Goal: Find specific page/section: Find specific page/section

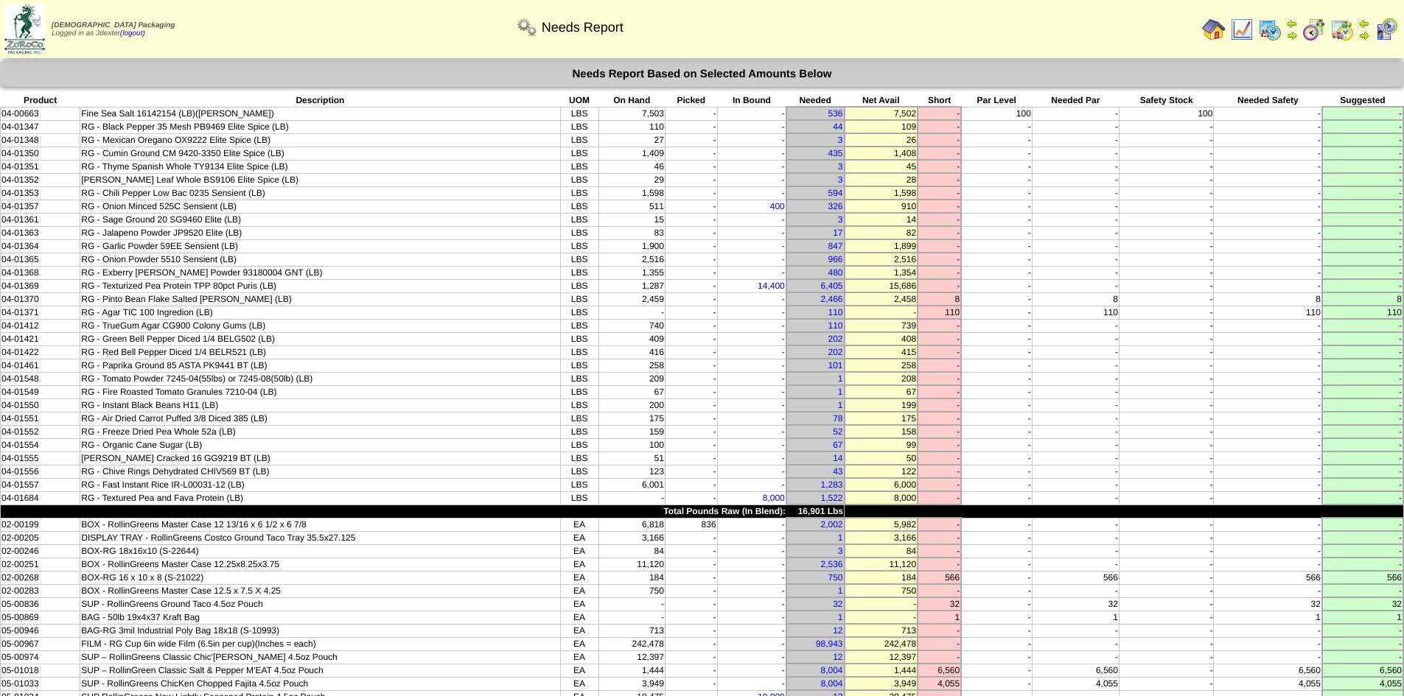
click at [1211, 29] on img at bounding box center [1214, 30] width 24 height 24
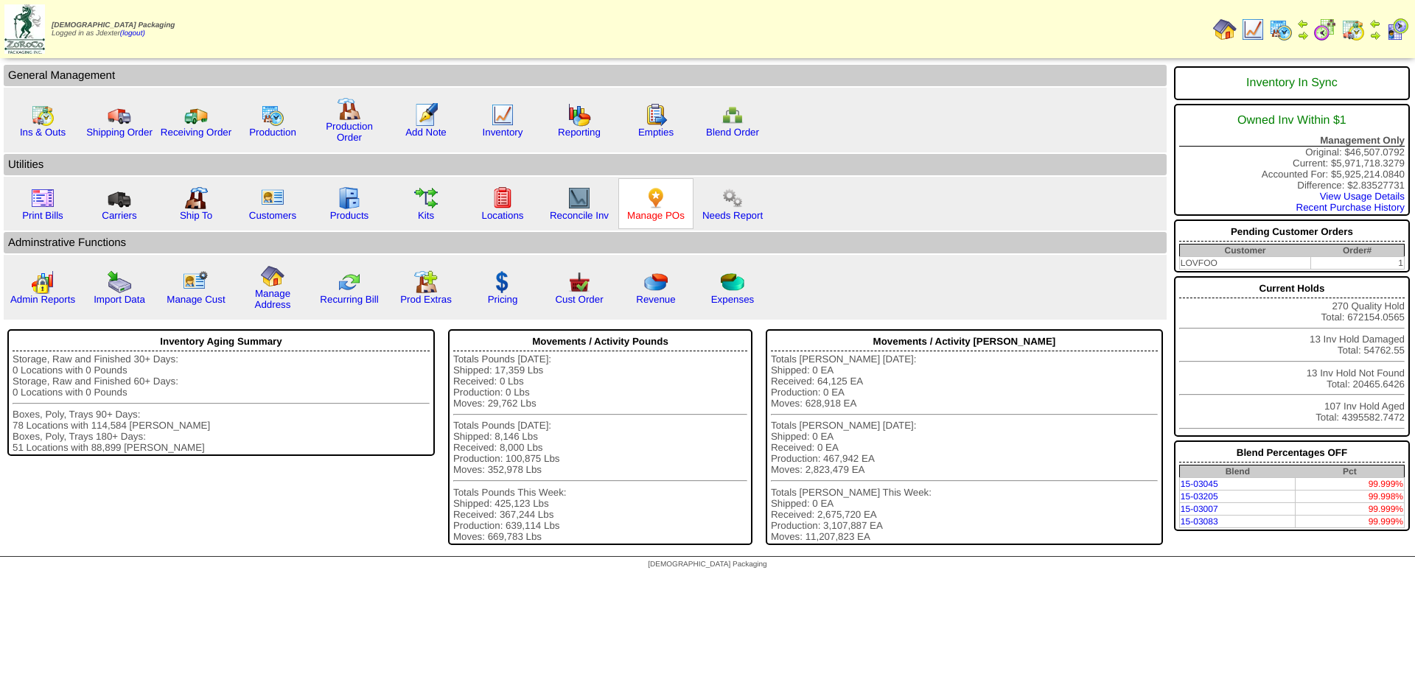
click at [668, 213] on link "Manage POs" at bounding box center [655, 215] width 57 height 11
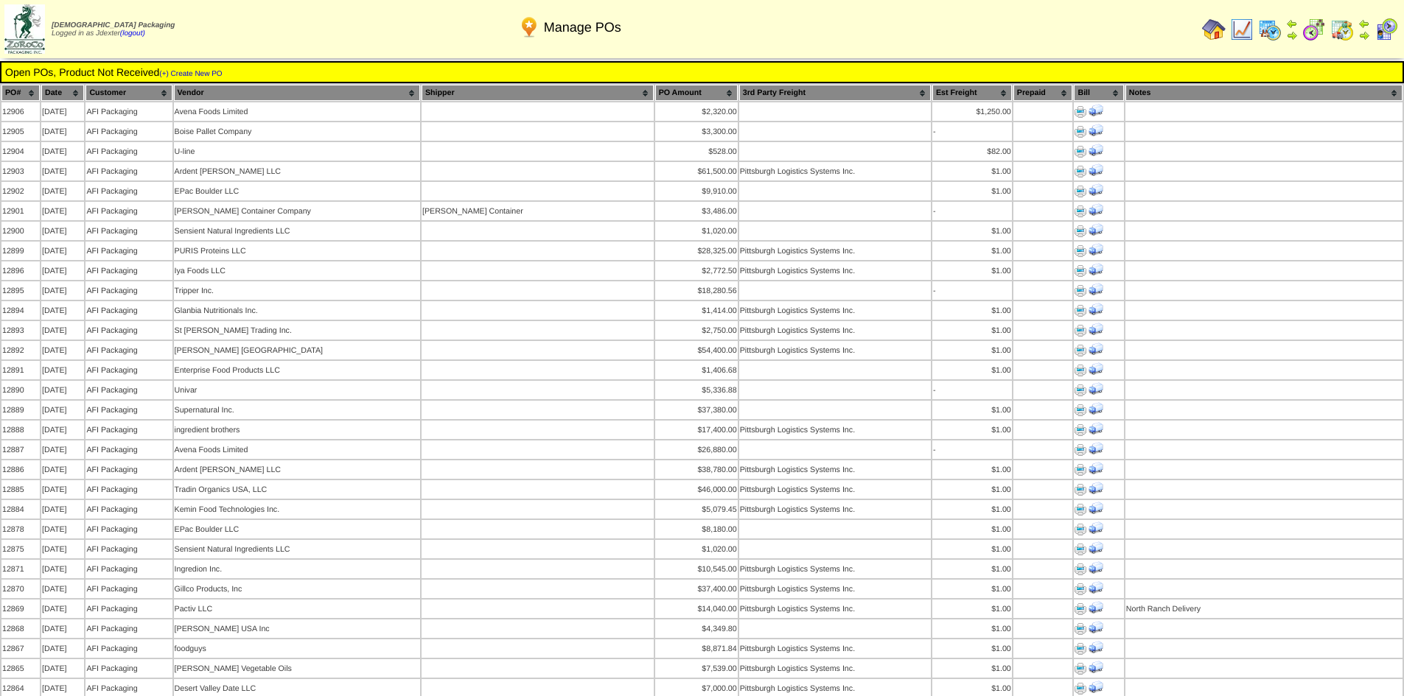
click at [1211, 29] on img at bounding box center [1214, 30] width 24 height 24
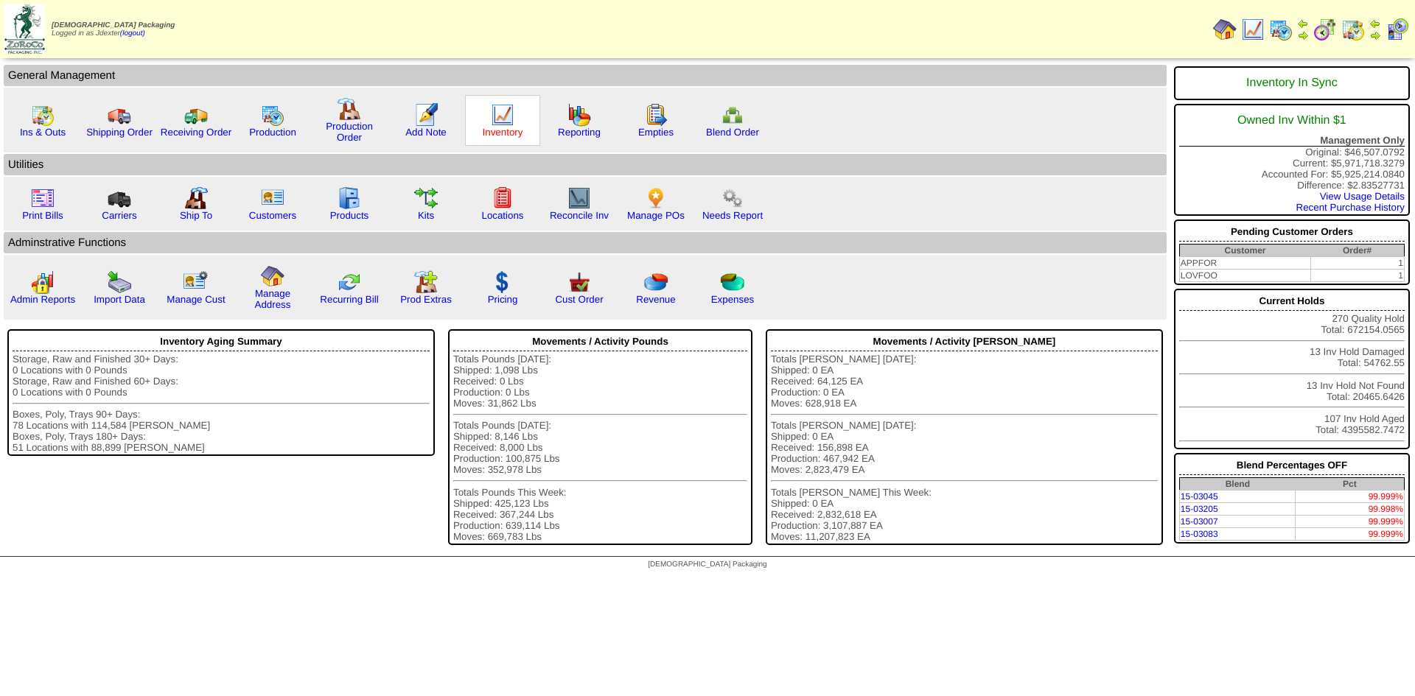
click at [506, 135] on link "Inventory" at bounding box center [503, 132] width 41 height 11
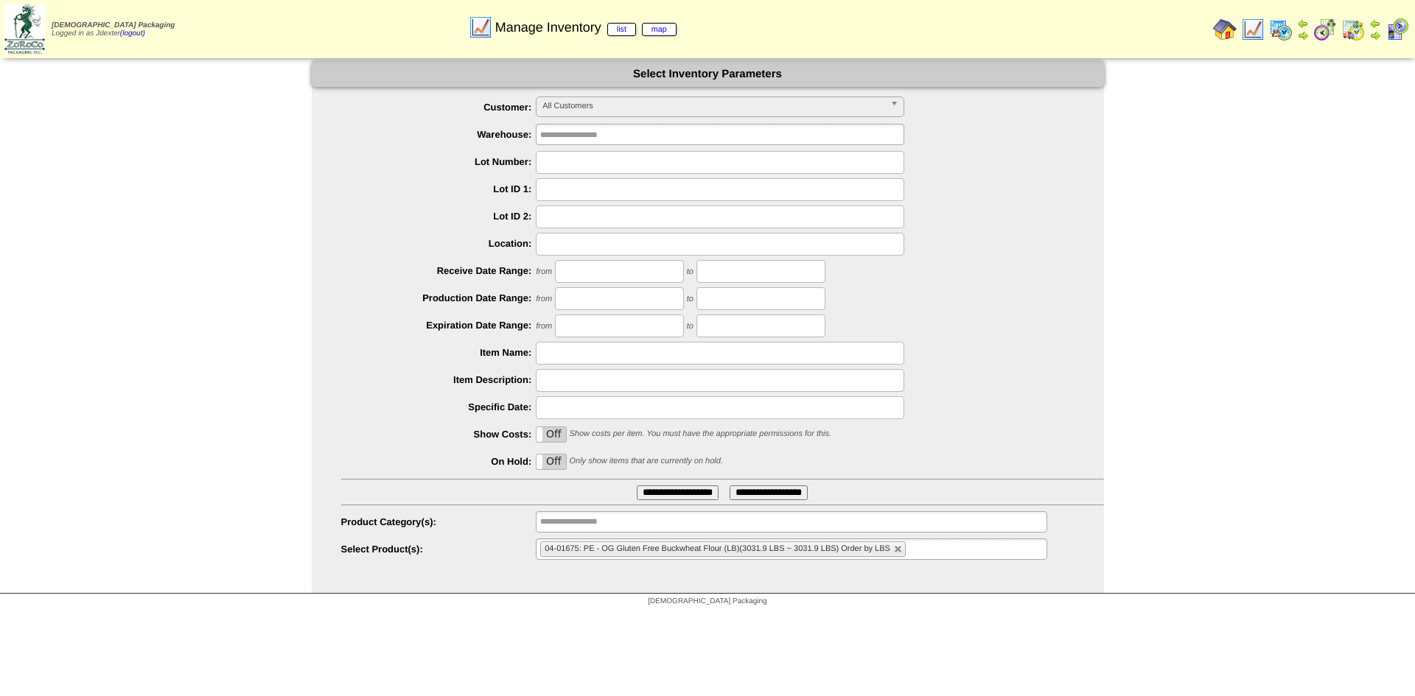
click at [556, 440] on label "Off" at bounding box center [550, 434] width 29 height 15
click at [896, 547] on link at bounding box center [898, 549] width 9 height 9
type input "**********"
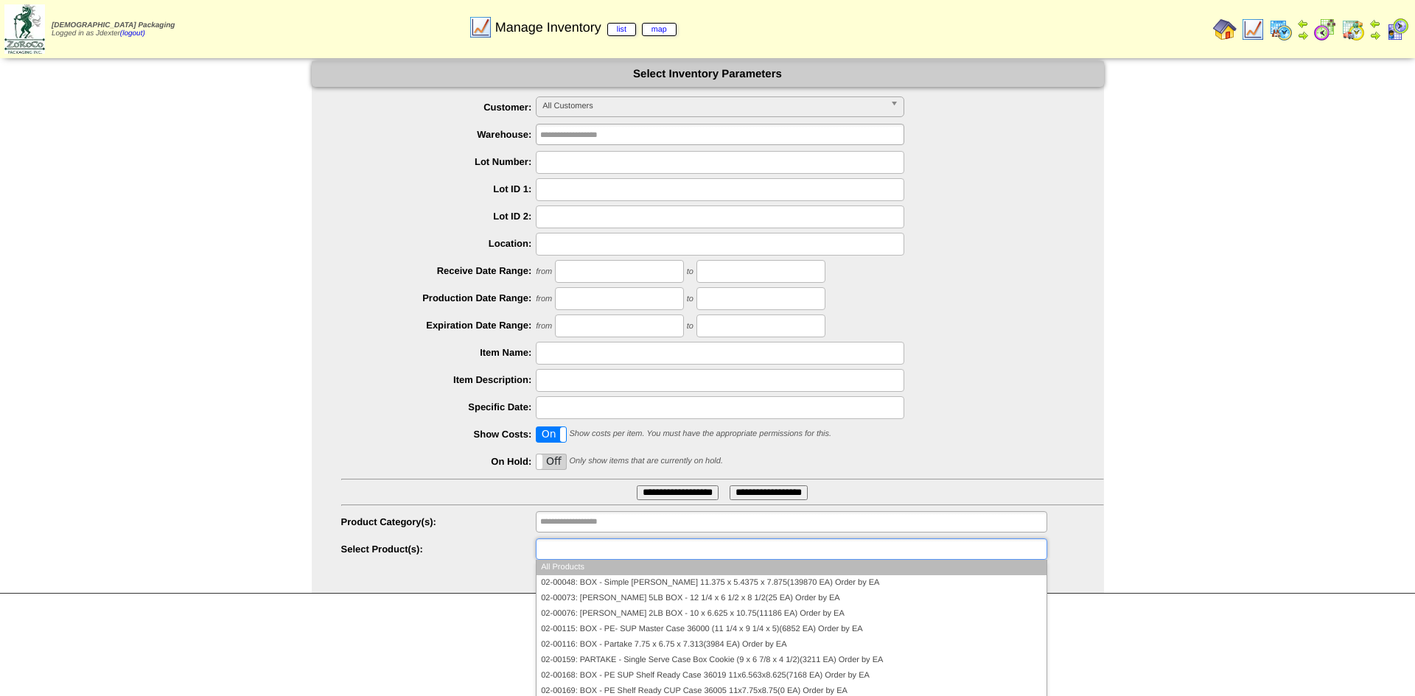
click at [896, 547] on ul at bounding box center [791, 549] width 511 height 21
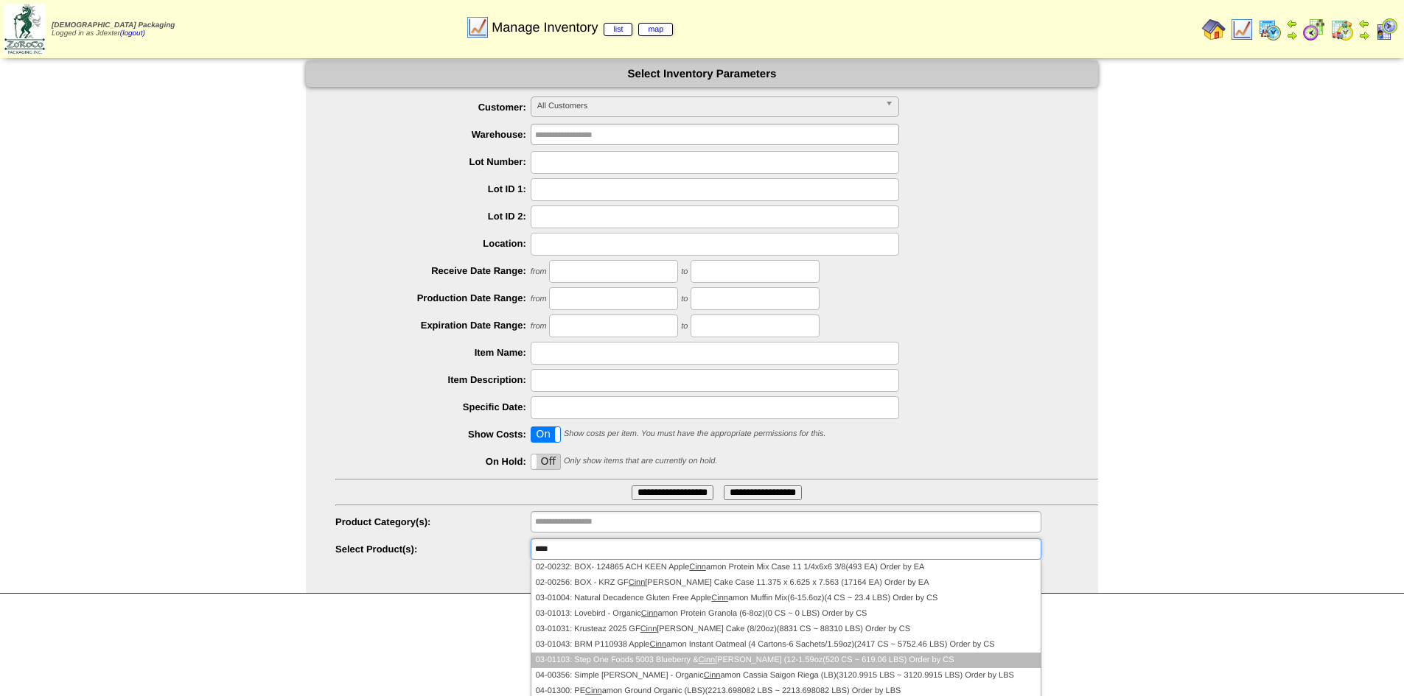
scroll to position [74, 0]
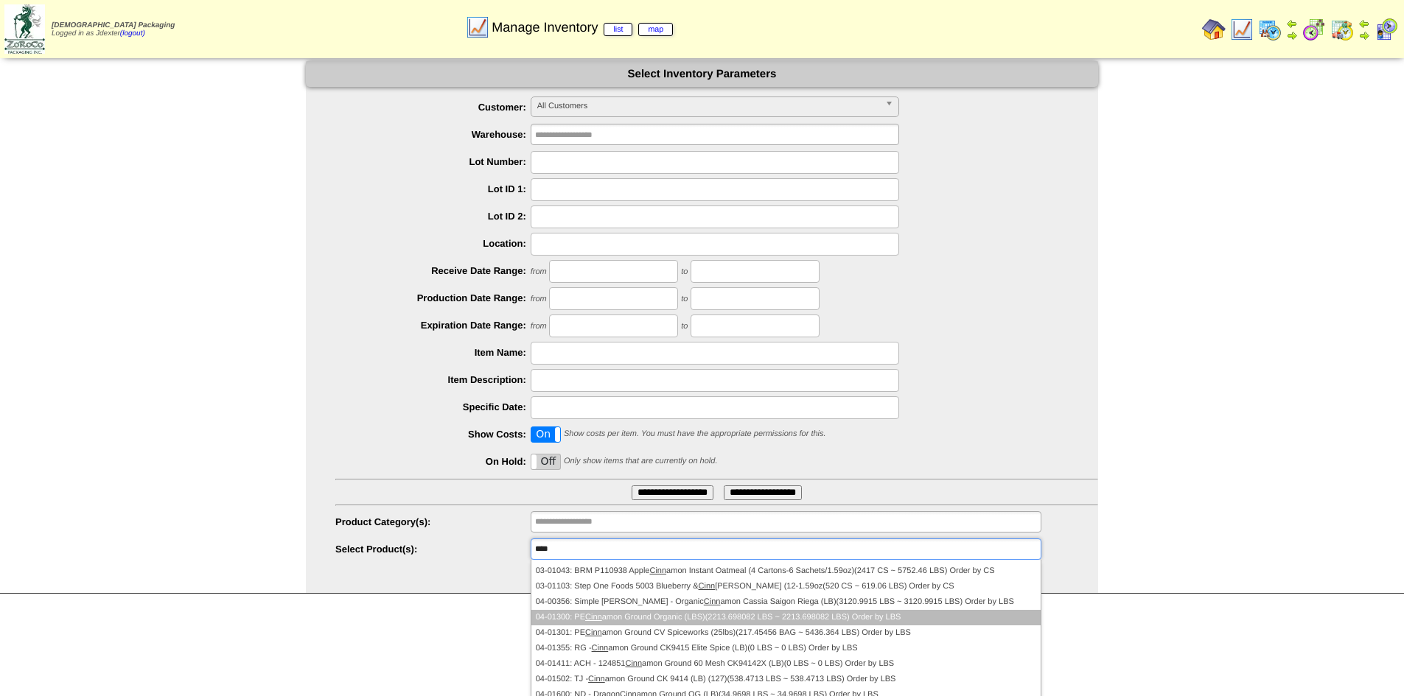
type input "****"
click at [640, 620] on li "04-01300: PE Cinn amon Ground Organic (LBS)(2213.698082 LBS ~ 2213.698082 LBS) …" at bounding box center [785, 617] width 509 height 15
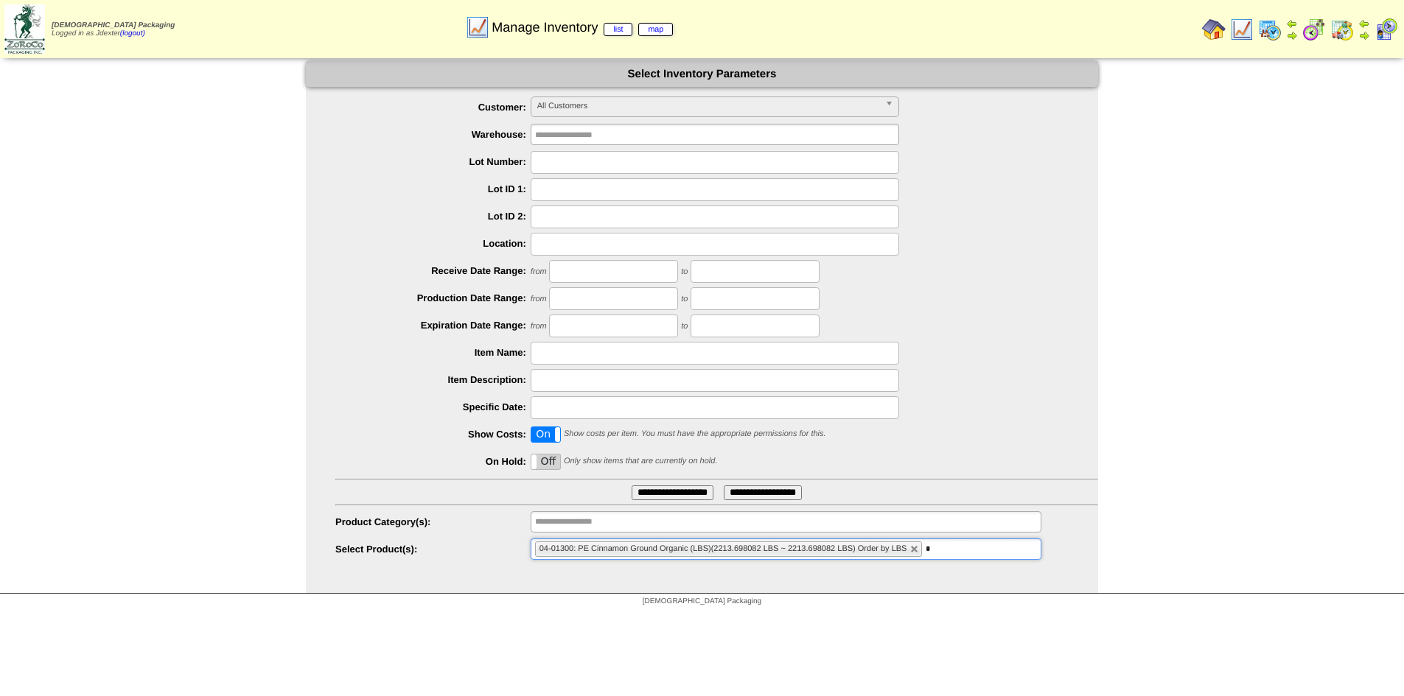
type input "**"
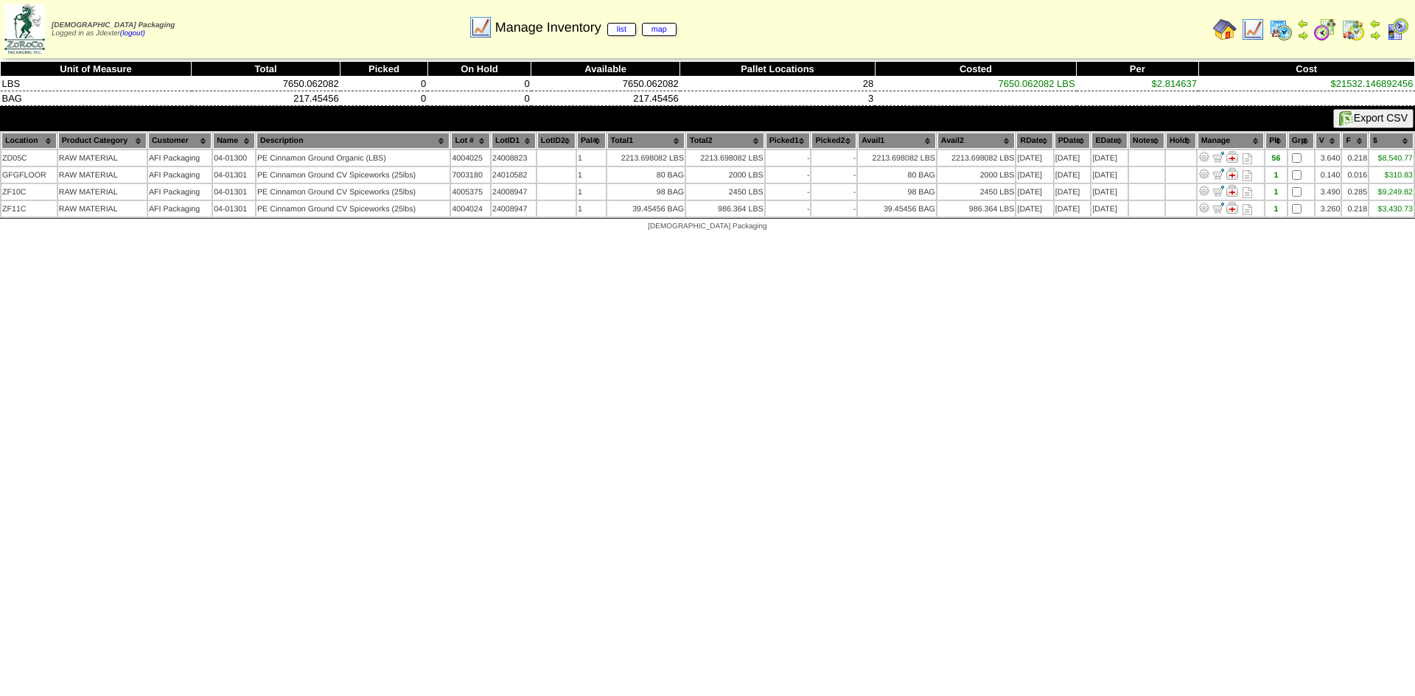
click at [1107, 239] on html "Zoroco Packaging Logged in as Jdexter (logout) Print All" at bounding box center [707, 119] width 1415 height 239
click at [624, 239] on html "Zoroco Packaging Logged in as Jdexter (logout) Print All" at bounding box center [707, 119] width 1415 height 239
click at [754, 239] on html "Zoroco Packaging Logged in as Jdexter (logout) Print All" at bounding box center [707, 119] width 1415 height 239
click at [928, 239] on html "Zoroco Packaging Logged in as Jdexter (logout) Print All" at bounding box center [707, 119] width 1415 height 239
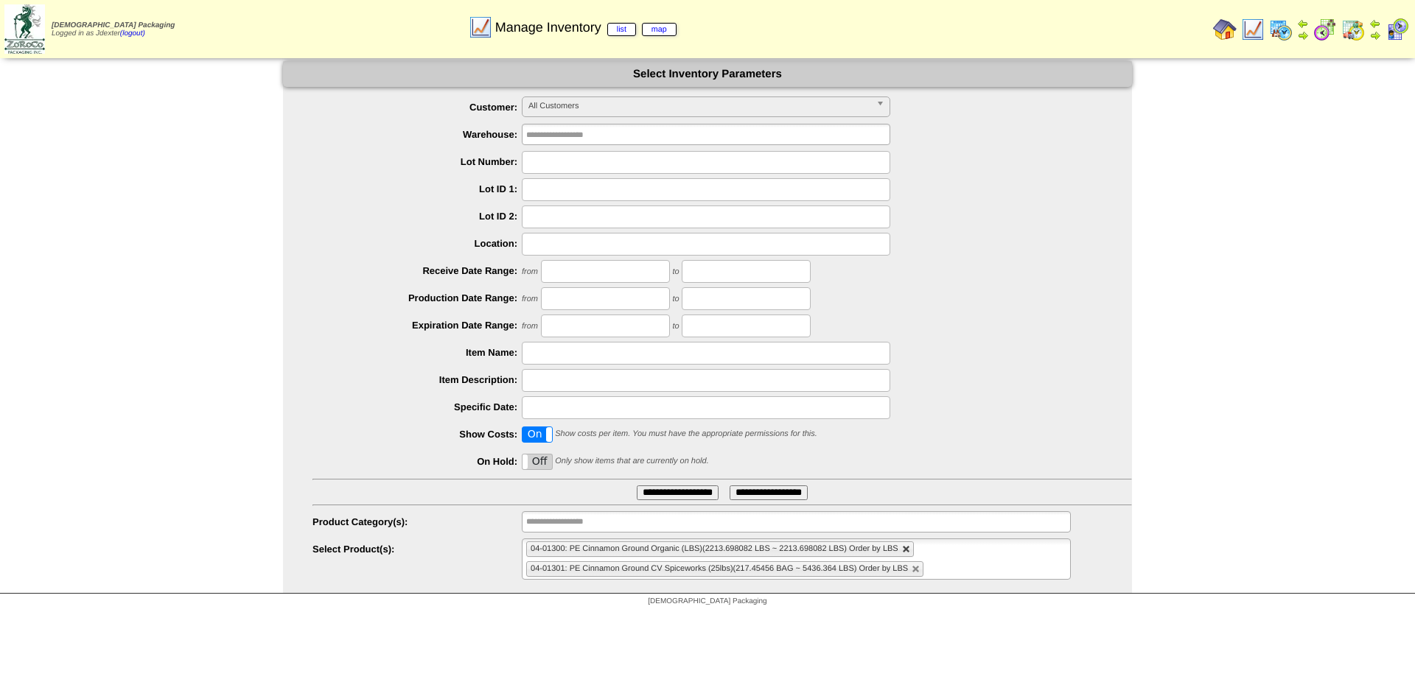
click at [907, 550] on link at bounding box center [906, 549] width 9 height 9
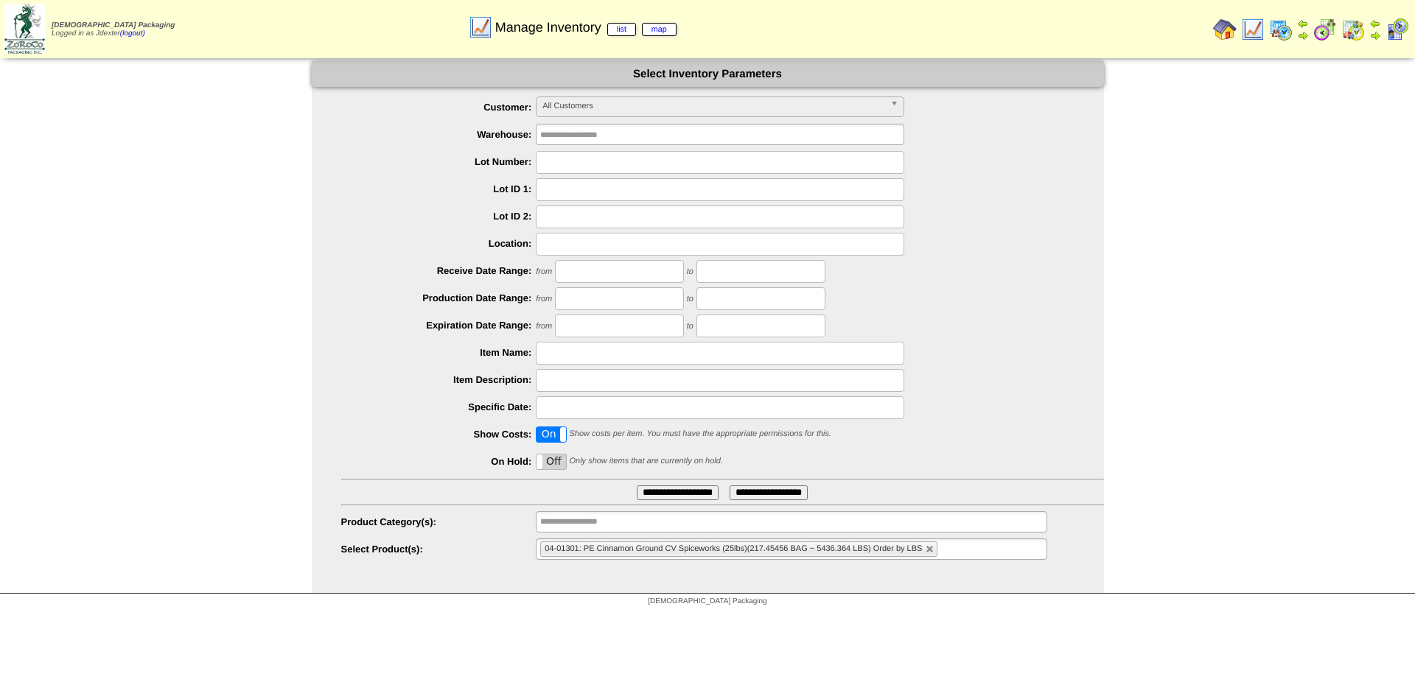
click at [924, 552] on li "04-01301: PE Cinnamon Ground CV Spiceworks (25lbs)(217.45456 BAG ~ 5436.364 LBS…" at bounding box center [738, 549] width 397 height 15
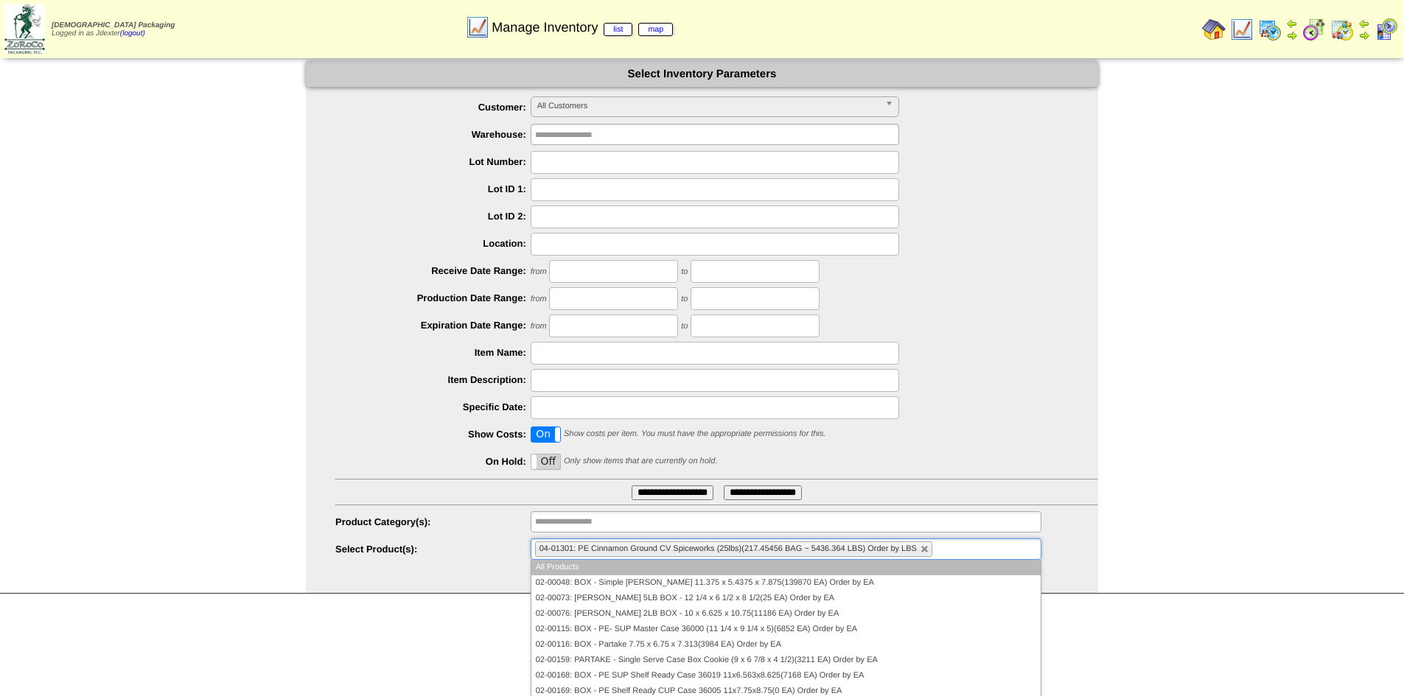
click at [929, 551] on li "04-01301: PE Cinnamon Ground CV Spiceworks (25lbs)(217.45456 BAG ~ 5436.364 LBS…" at bounding box center [733, 549] width 397 height 15
click at [928, 546] on link at bounding box center [924, 549] width 9 height 9
click at [912, 547] on ul at bounding box center [786, 549] width 511 height 21
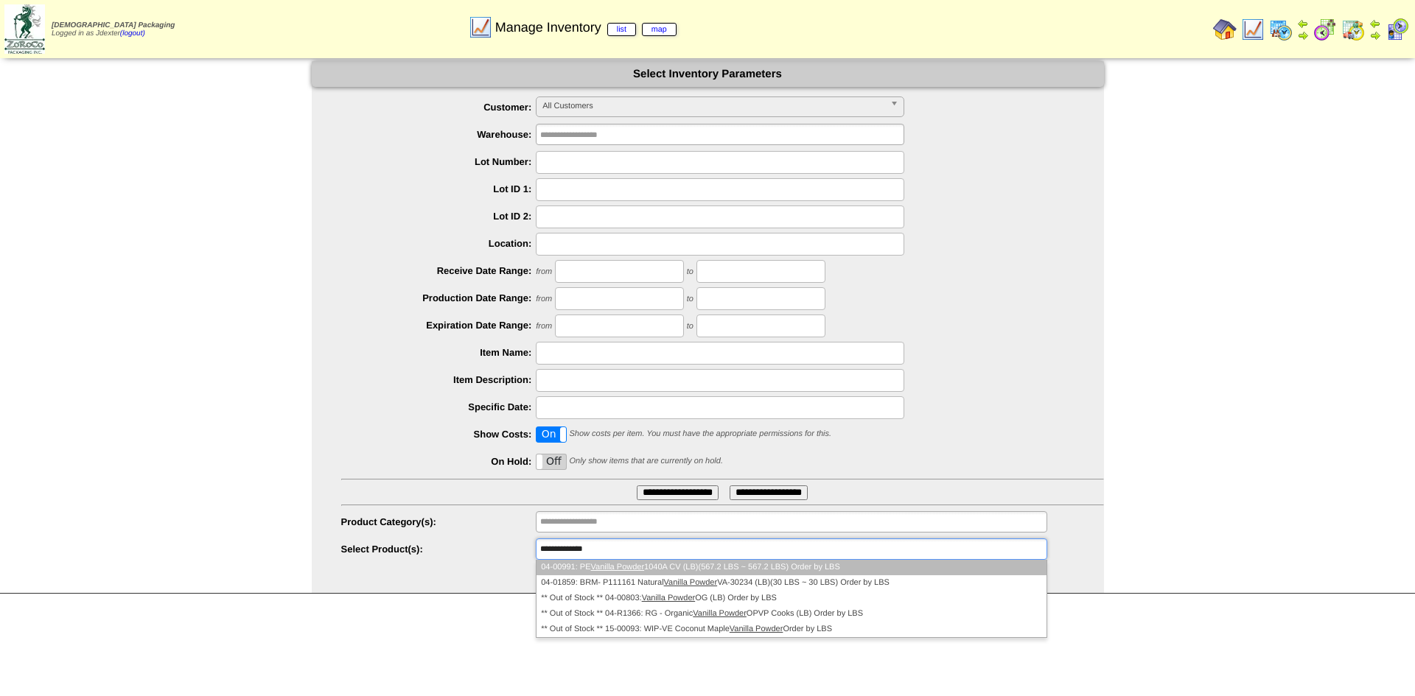
type input "**********"
click at [687, 567] on li "04-00991: PE Vanilla Powder 1040A CV (LB)(567.2 LBS ~ 567.2 LBS) Order by LBS" at bounding box center [790, 567] width 509 height 15
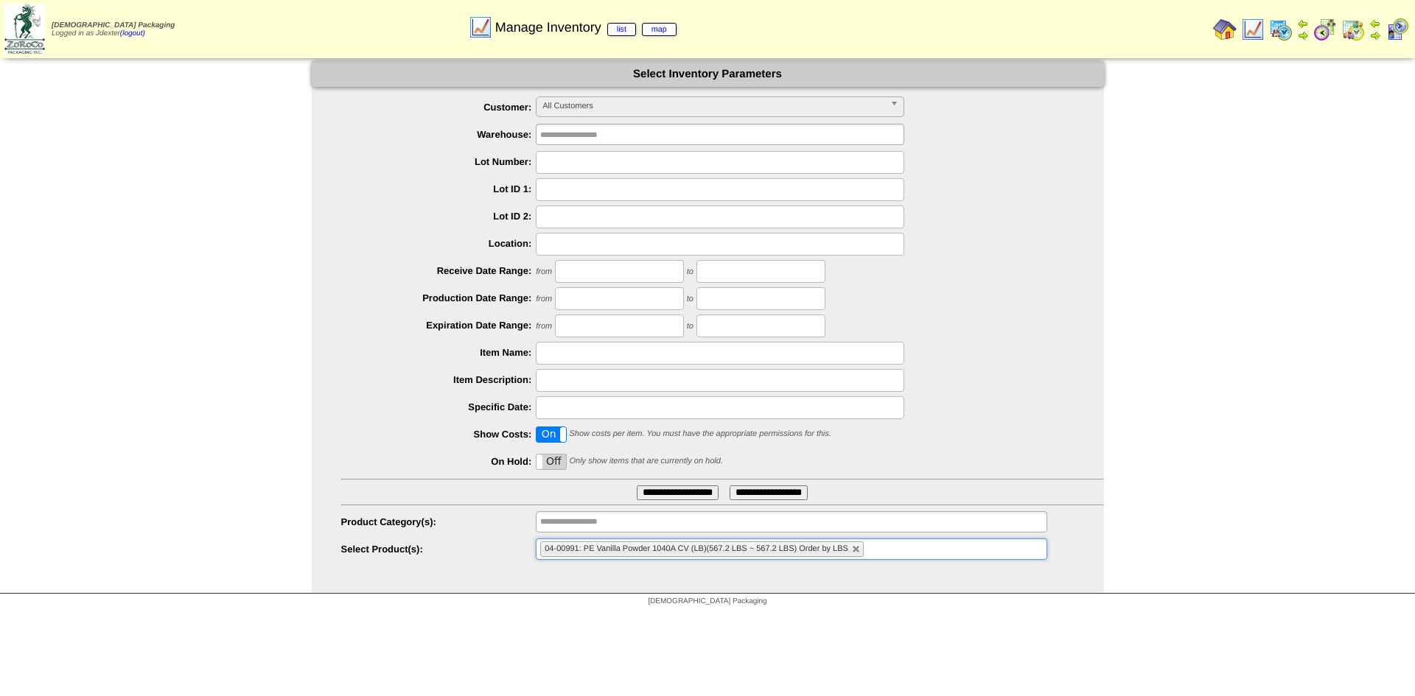
click at [687, 489] on input "**********" at bounding box center [678, 493] width 82 height 15
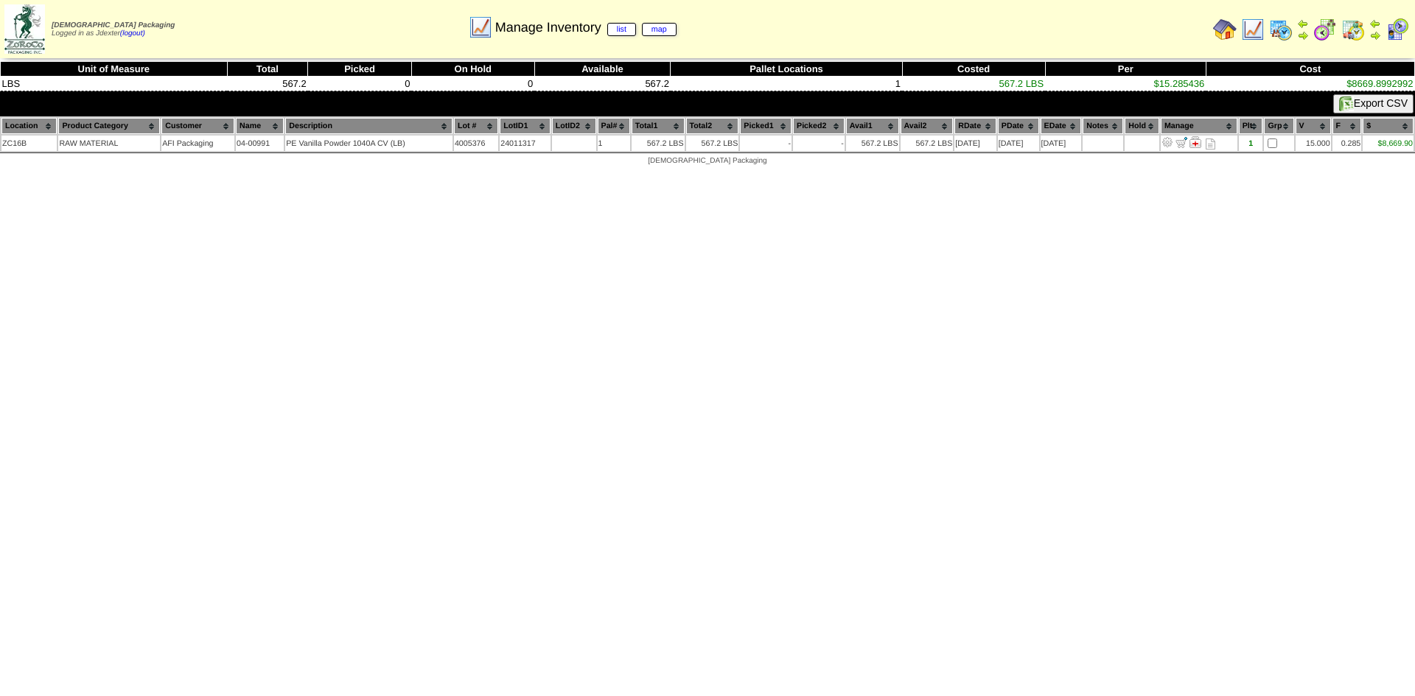
drag, startPoint x: 718, startPoint y: 282, endPoint x: 728, endPoint y: 281, distance: 10.3
click at [718, 173] on html "[DEMOGRAPHIC_DATA] Packaging Logged in as Jdexter (logout) Print All" at bounding box center [707, 86] width 1415 height 173
click at [922, 173] on html "[DEMOGRAPHIC_DATA] Packaging Logged in as Jdexter (logout) Print All" at bounding box center [707, 86] width 1415 height 173
